Goal: Navigation & Orientation: Find specific page/section

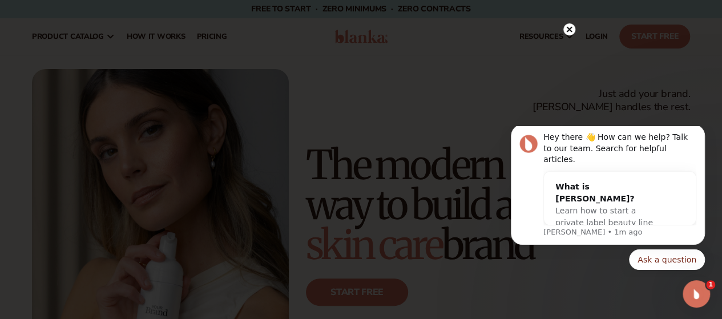
click at [573, 32] on circle at bounding box center [569, 29] width 12 height 12
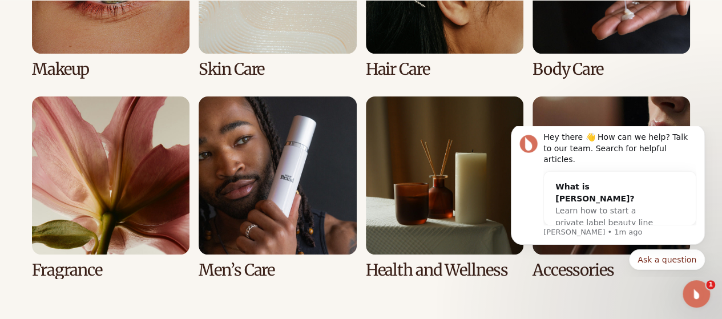
scroll to position [2277, 0]
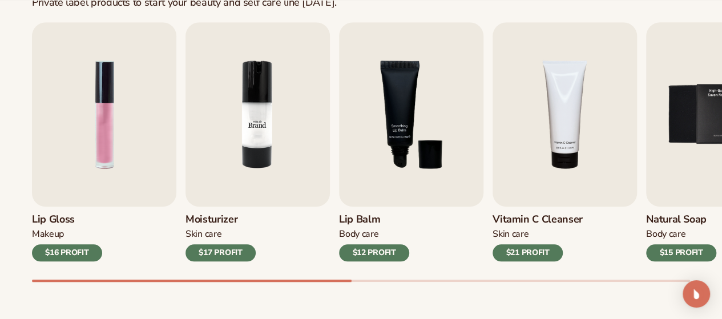
scroll to position [380, 0]
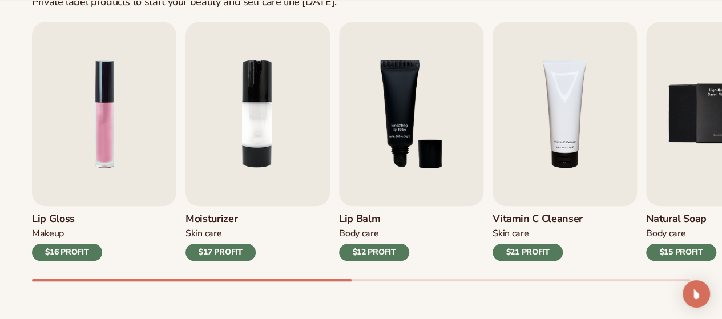
click at [0, 180] on div "Best sellers Private label products to start your beauty and self care line tod…" at bounding box center [361, 131] width 722 height 409
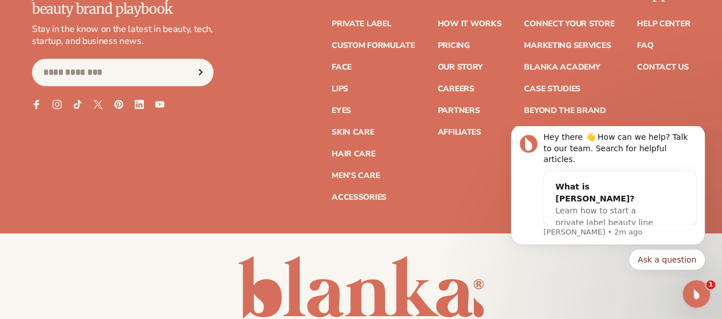
scroll to position [2149, 0]
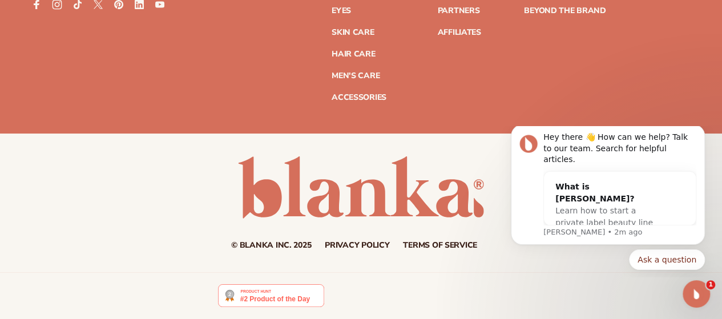
click at [58, 9] on icon at bounding box center [57, 4] width 10 height 10
